Goal: Check status: Check status

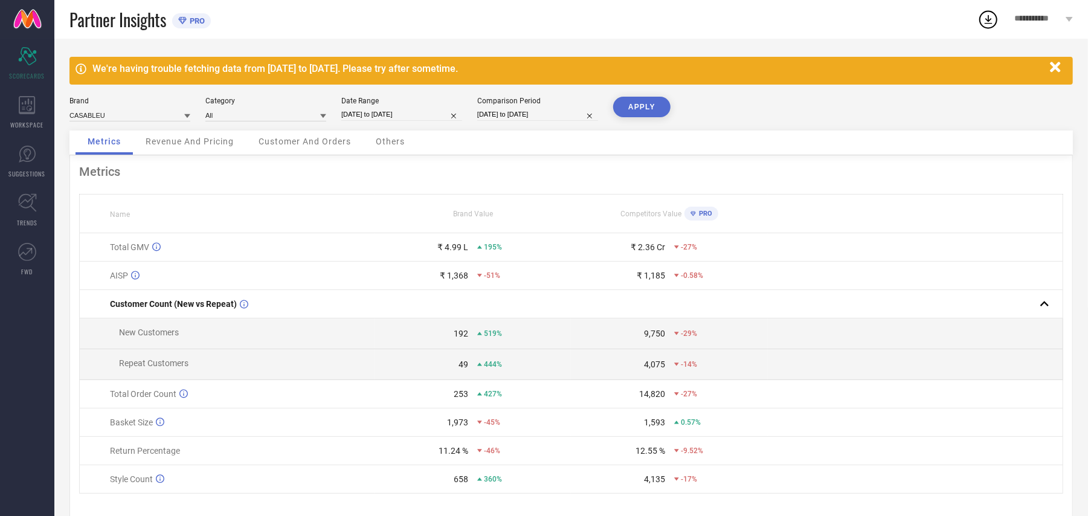
click at [395, 112] on input "[DATE] to [DATE]" at bounding box center [401, 114] width 121 height 13
select select "7"
select select "2025"
select select "8"
select select "2025"
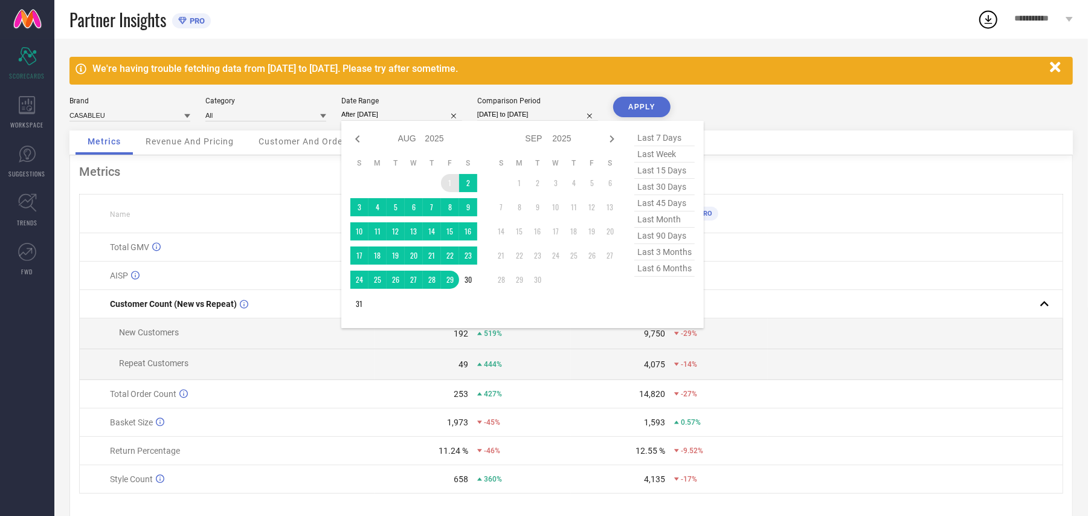
click at [450, 184] on td "1" at bounding box center [450, 183] width 18 height 18
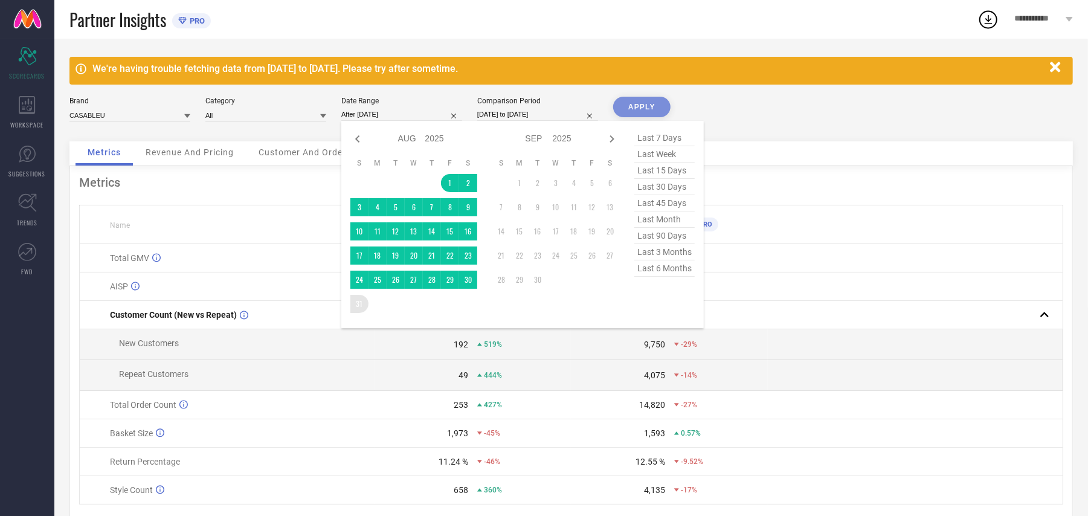
type input "[DATE] to [DATE]"
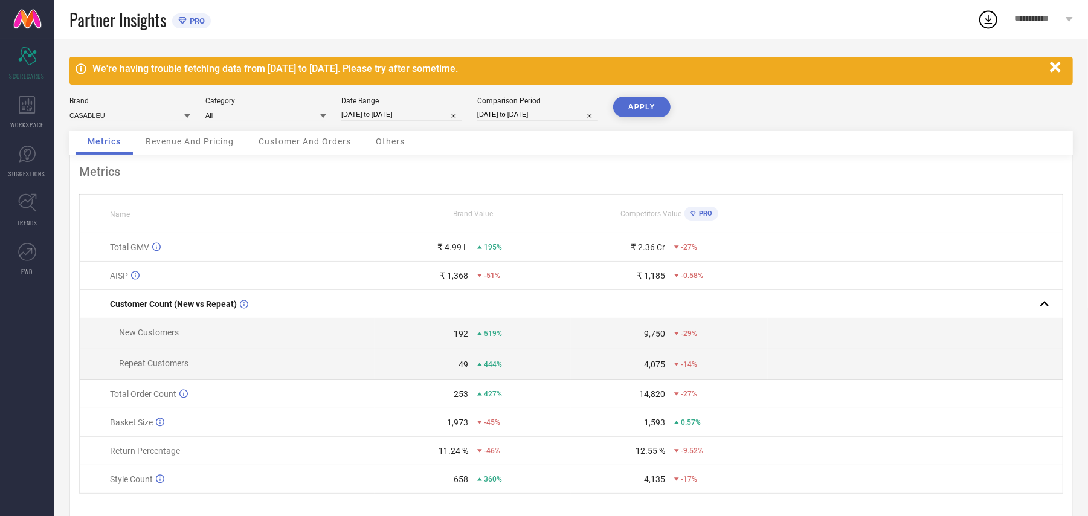
click at [659, 101] on button "APPLY" at bounding box center [641, 107] width 57 height 21
click at [19, 156] on icon at bounding box center [27, 154] width 18 height 18
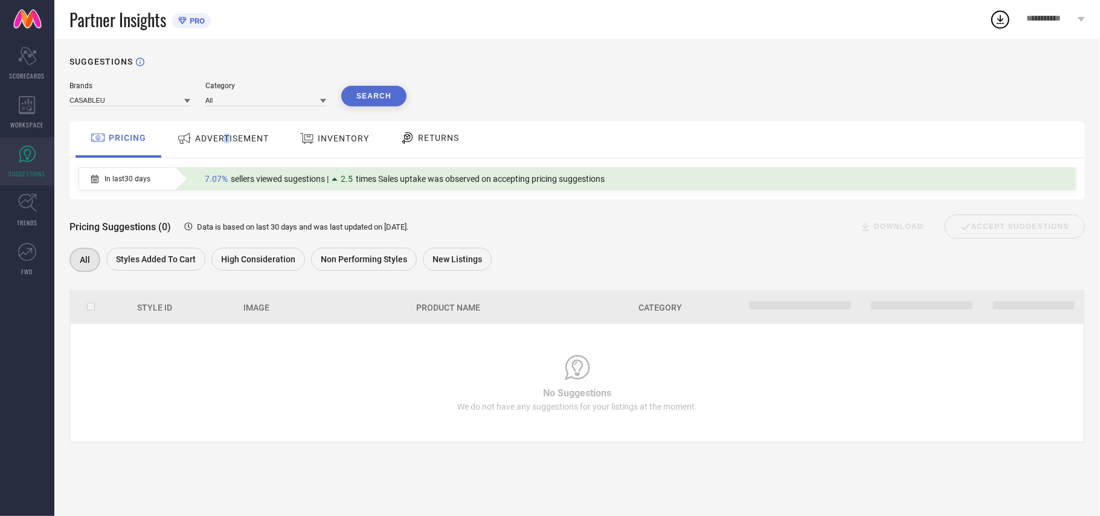
drag, startPoint x: 226, startPoint y: 138, endPoint x: 244, endPoint y: 150, distance: 21.5
click at [227, 138] on span "ADVERTISEMENT" at bounding box center [232, 139] width 74 height 10
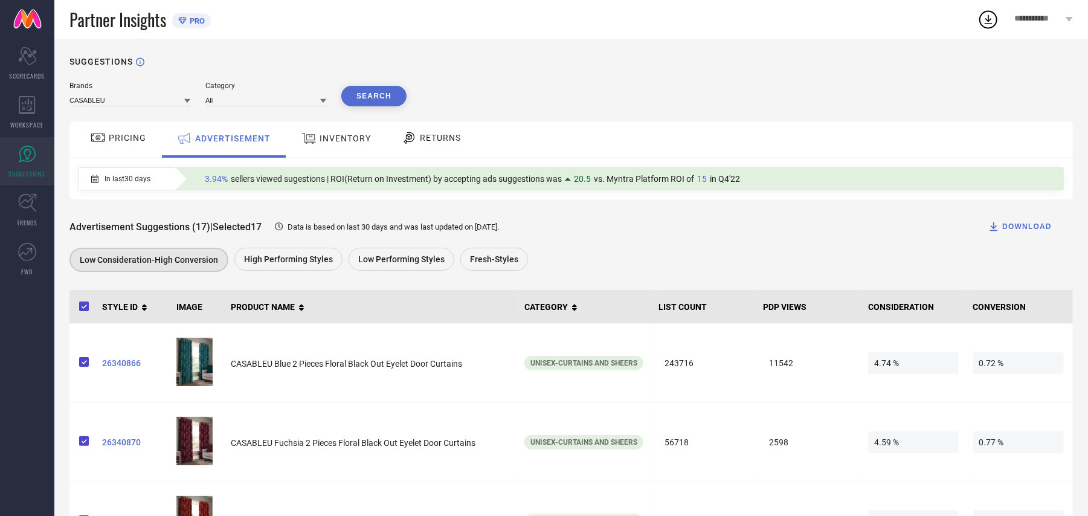
click at [436, 226] on span "Data is based on last 30 days and was last updated on [DATE] ." at bounding box center [393, 226] width 211 height 9
click at [300, 261] on span "High Performing Styles" at bounding box center [288, 259] width 89 height 10
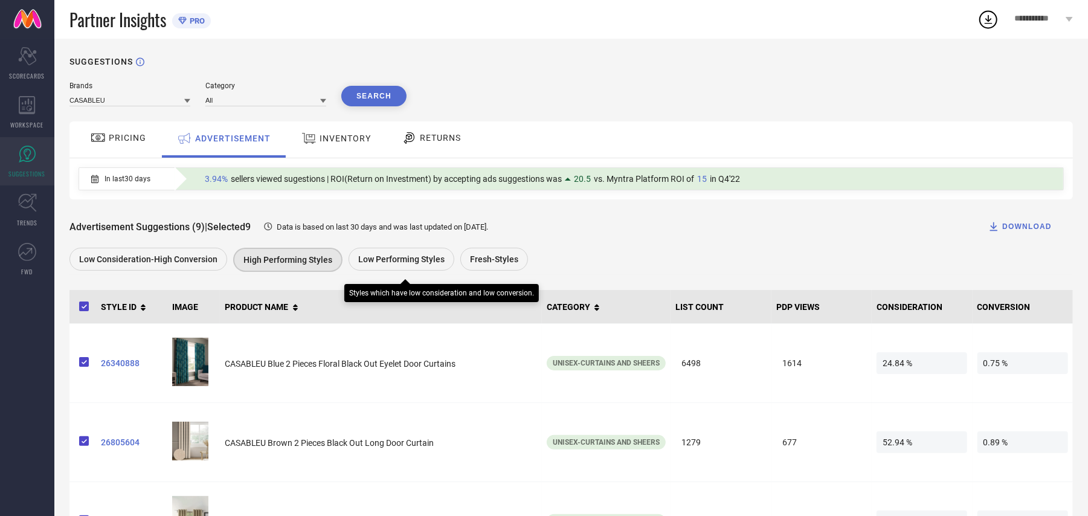
click at [416, 264] on span "Low Performing Styles" at bounding box center [401, 259] width 86 height 10
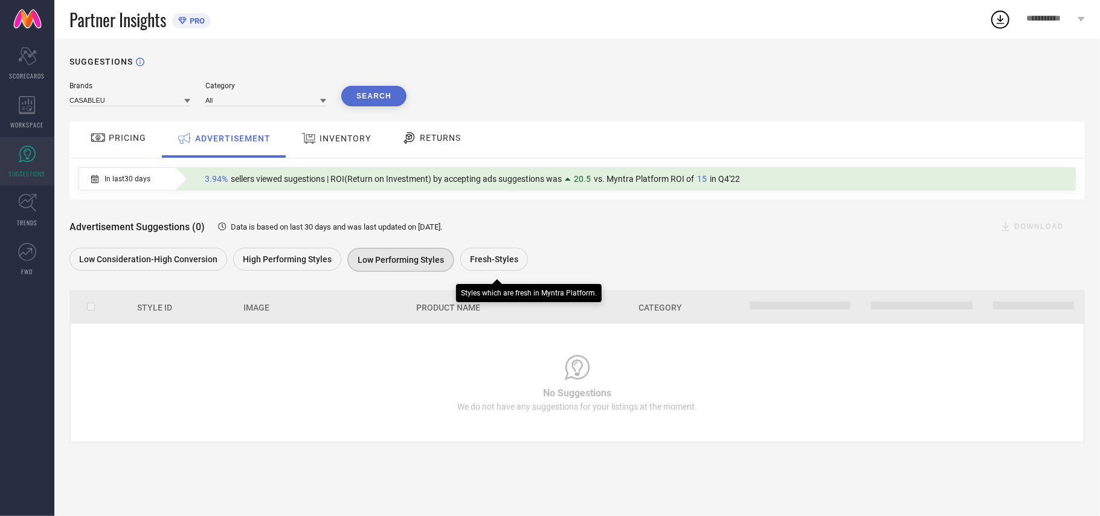
click at [480, 264] on span "Fresh-Styles" at bounding box center [494, 259] width 48 height 10
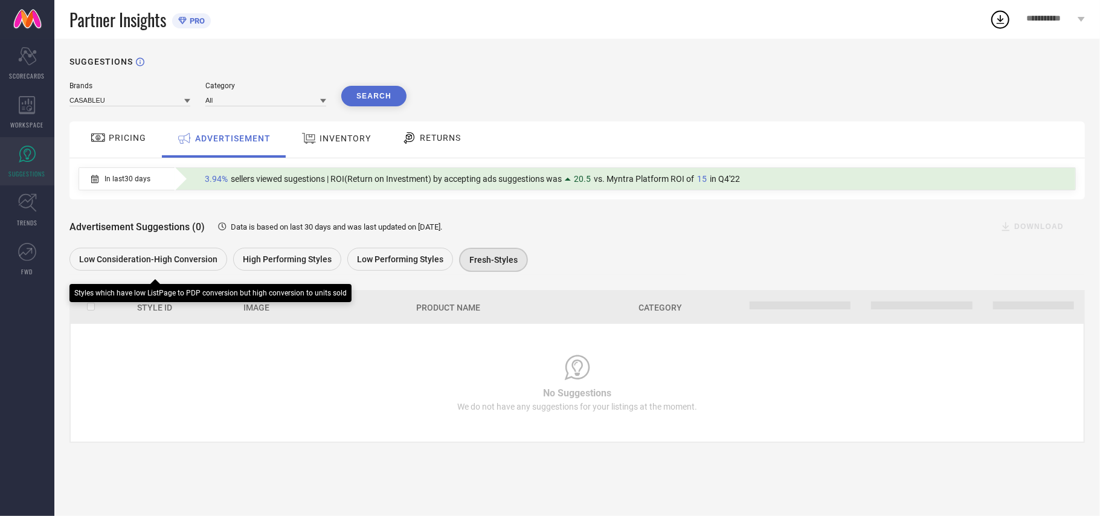
click at [124, 271] on div "Low Consideration-High Conversion" at bounding box center [148, 259] width 158 height 23
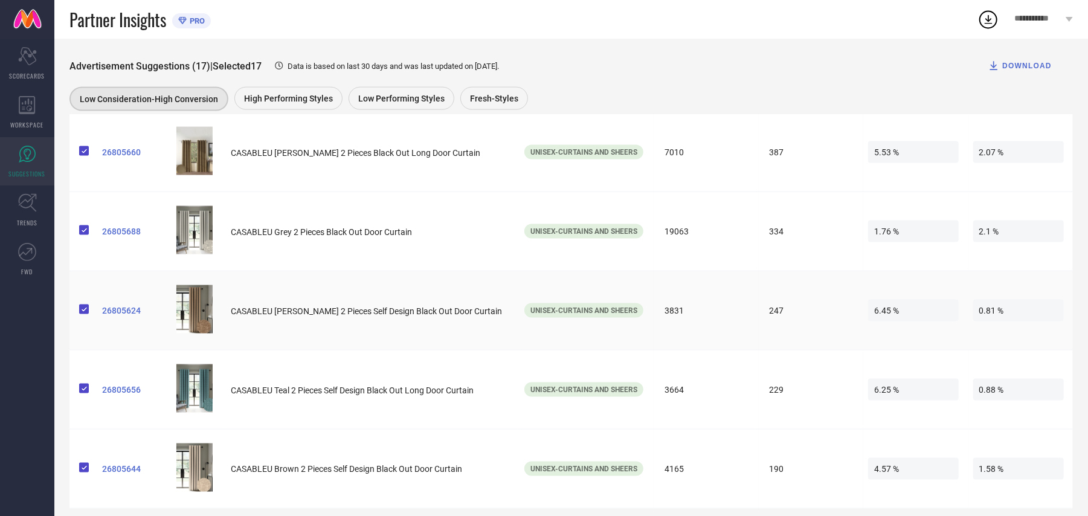
scroll to position [1178, 0]
